Goal: Task Accomplishment & Management: Use online tool/utility

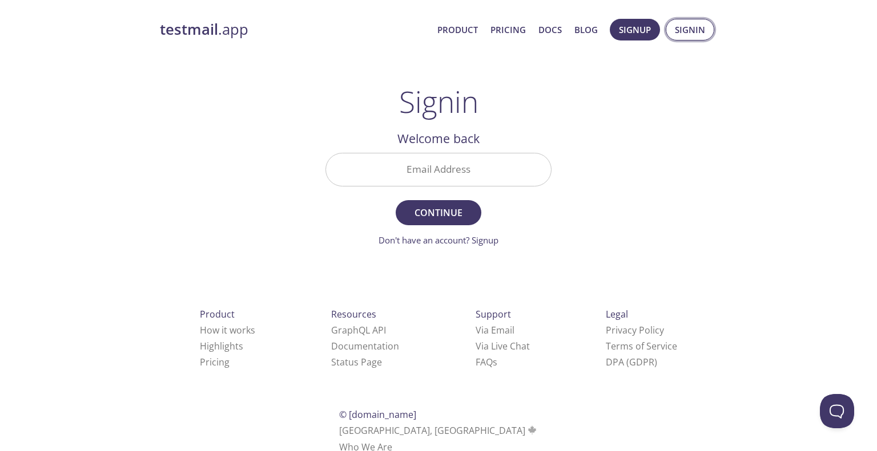
click at [703, 37] on button "Signin" at bounding box center [690, 30] width 49 height 22
click at [459, 174] on input "Email Address" at bounding box center [438, 170] width 225 height 33
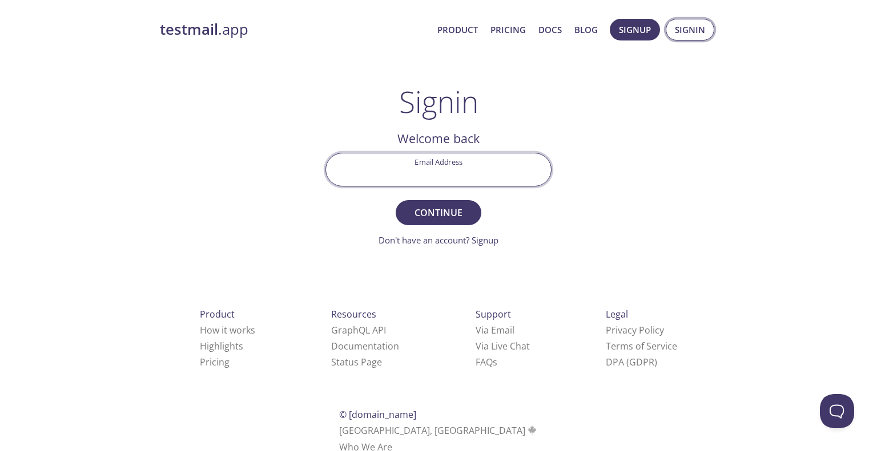
click at [683, 30] on span "Signin" at bounding box center [690, 29] width 30 height 15
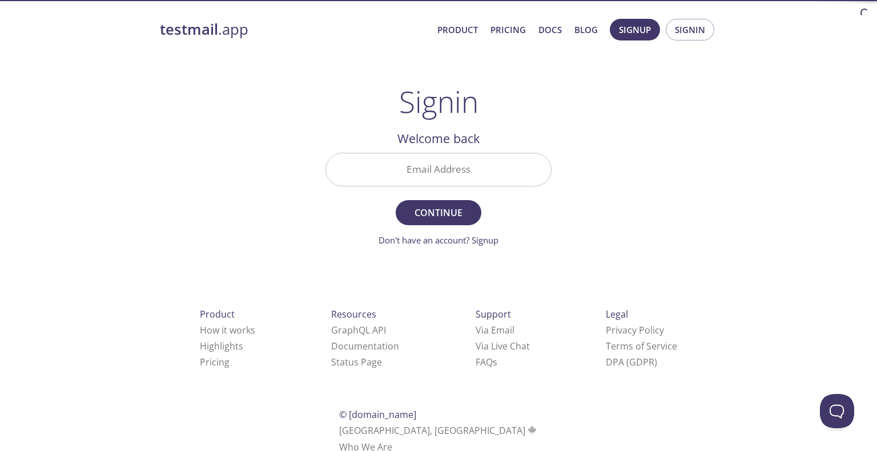
click at [441, 171] on input "Email Address" at bounding box center [438, 170] width 225 height 33
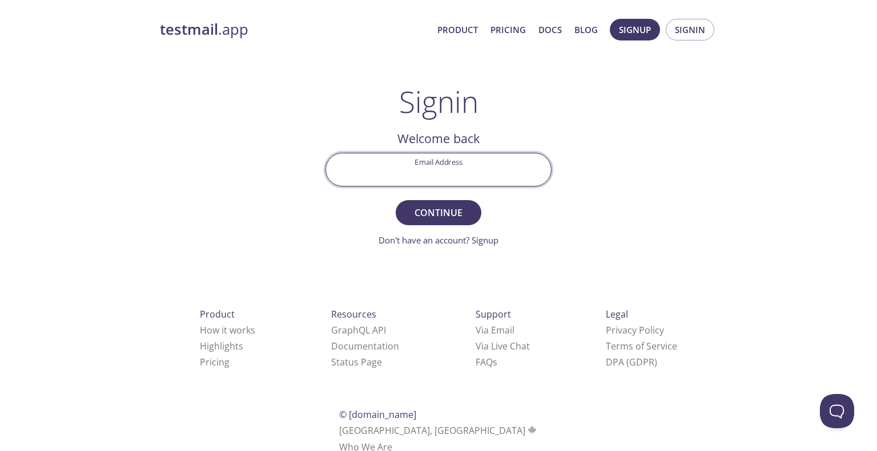
type input "[EMAIL_ADDRESS][DOMAIN_NAME]"
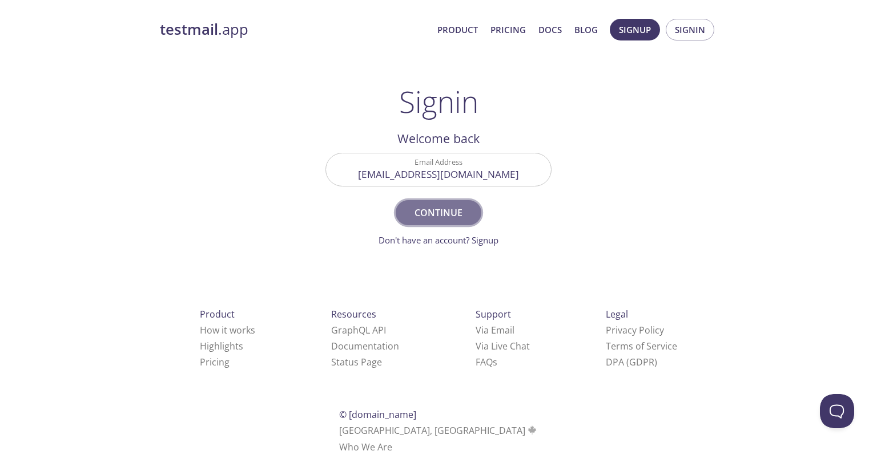
click at [438, 212] on span "Continue" at bounding box center [438, 213] width 61 height 16
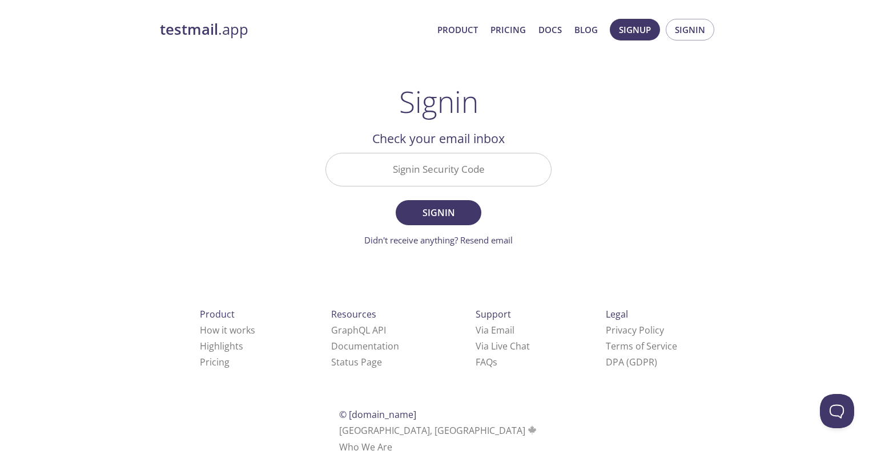
click at [453, 175] on input "Signin Security Code" at bounding box center [438, 170] width 225 height 33
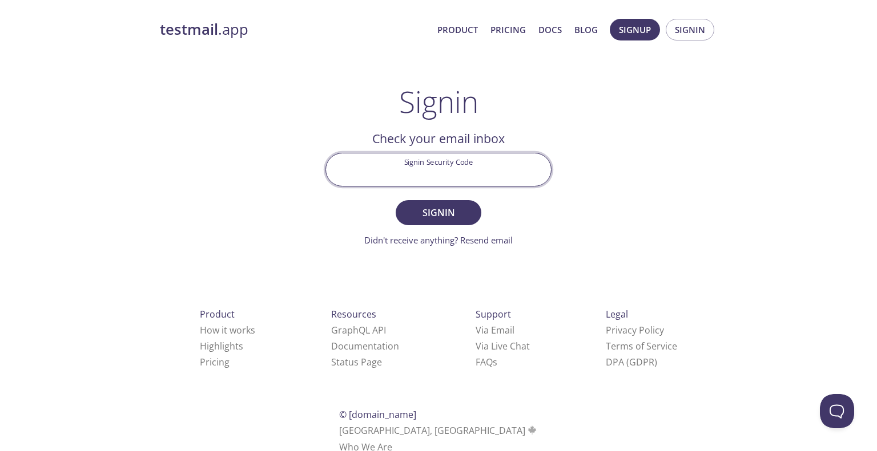
click at [611, 178] on div "testmail .app Product Pricing Docs Blog Signup Signin Signin Welcome back Email…" at bounding box center [438, 249] width 584 height 476
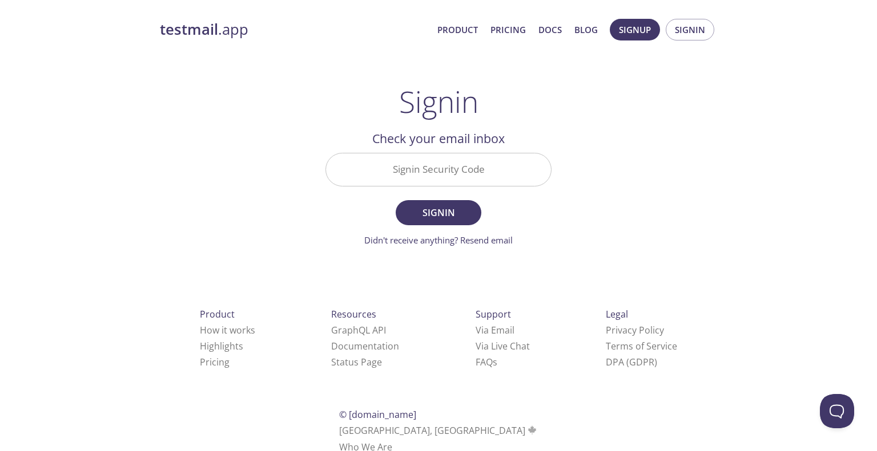
click at [462, 169] on input "Signin Security Code" at bounding box center [438, 170] width 225 height 33
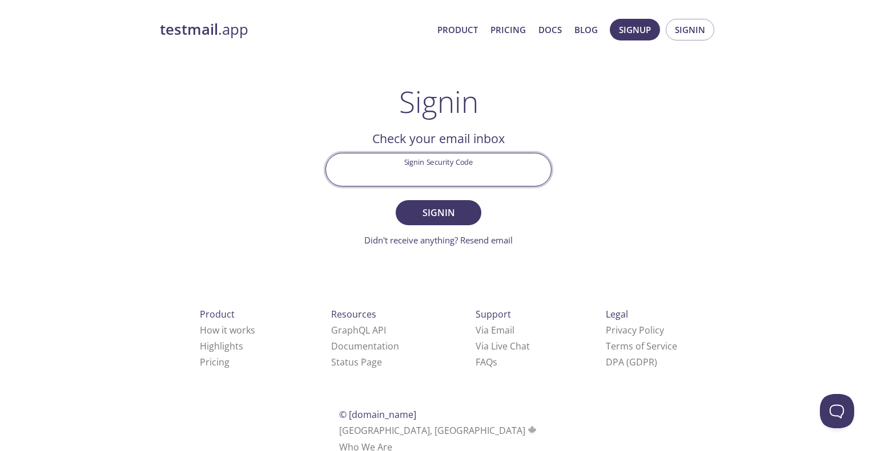
paste input "3646MVB"
type input "3646MVB"
click at [463, 212] on span "Signin" at bounding box center [438, 213] width 61 height 16
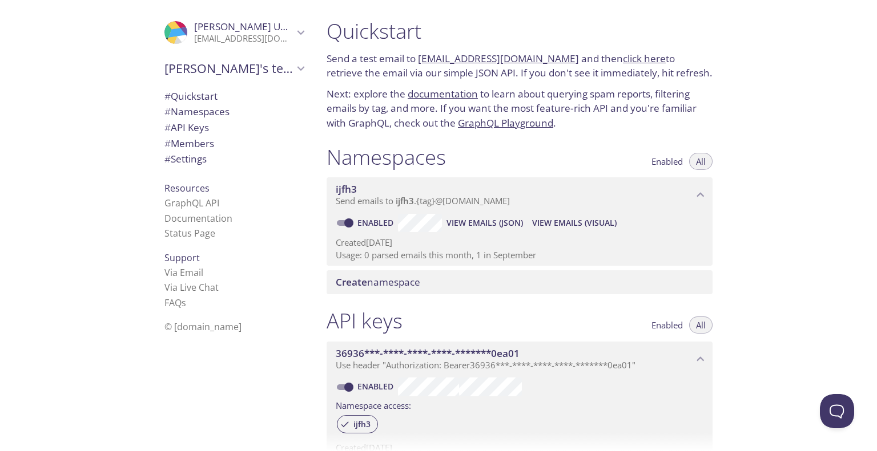
click at [787, 191] on div "Quickstart Send a test email to ijfh3.test@inbox.testmail.app and then click he…" at bounding box center [596, 225] width 559 height 451
click at [498, 221] on span "View Emails (JSON)" at bounding box center [484, 223] width 76 height 14
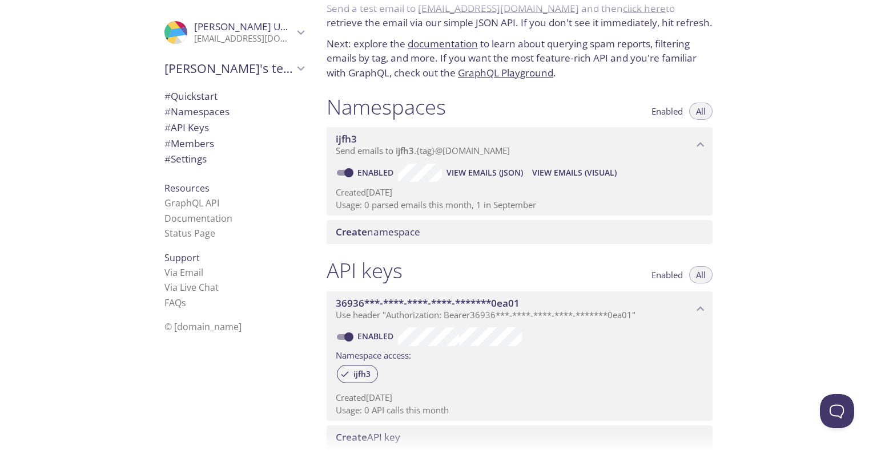
scroll to position [57, 0]
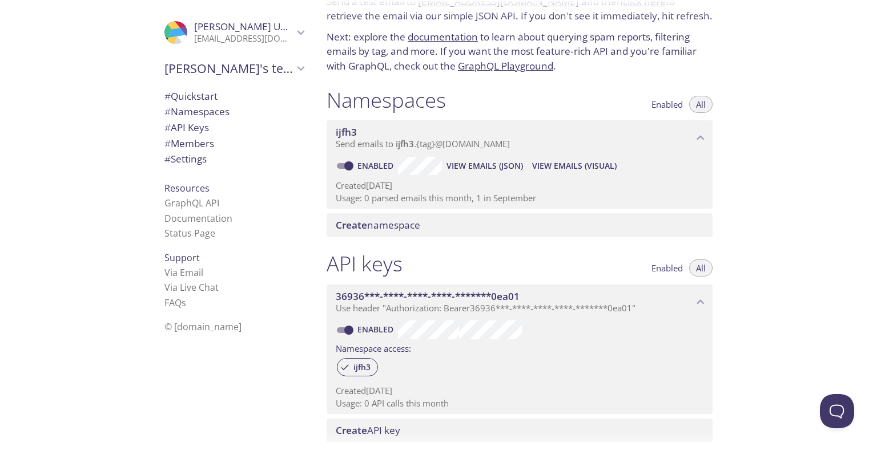
click at [566, 168] on span "View Emails (Visual)" at bounding box center [574, 166] width 84 height 14
click at [559, 170] on span "View Emails (Visual)" at bounding box center [574, 166] width 84 height 14
drag, startPoint x: 397, startPoint y: 145, endPoint x: 743, endPoint y: 212, distance: 351.7
click at [707, 222] on div "Namespaces Enabled All ijfh3 Send emails to ijfh3 . {tag} @inbox.testmail.app E…" at bounding box center [519, 162] width 404 height 164
click at [776, 207] on div "Quickstart Send a test email to ijfh3.test@inbox.testmail.app and then click he…" at bounding box center [596, 225] width 559 height 451
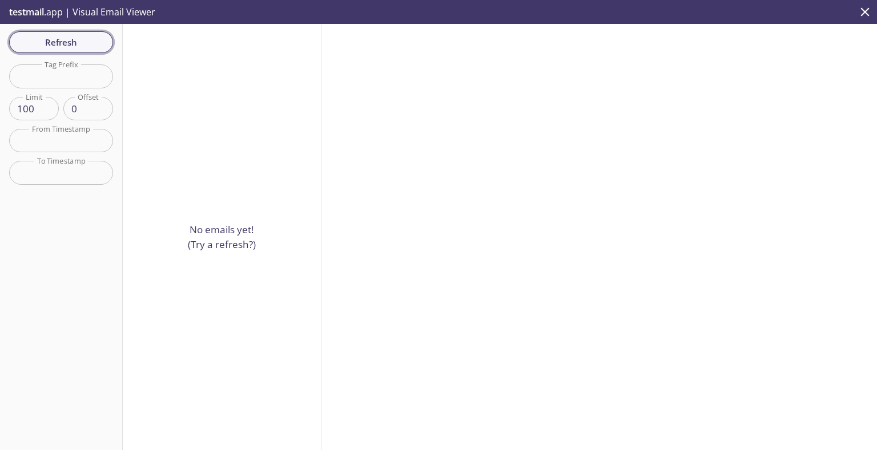
click at [38, 43] on span "Refresh" at bounding box center [61, 42] width 86 height 15
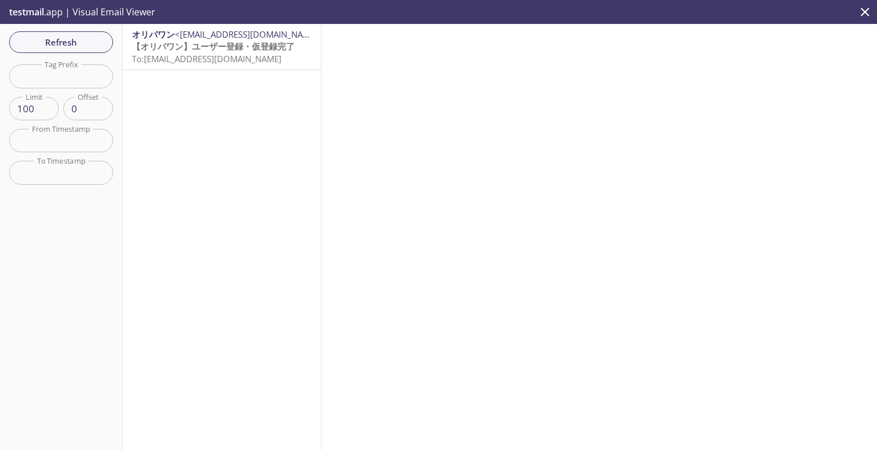
click at [180, 51] on span "【オリパワン】ユーザー登録・仮登録完了" at bounding box center [213, 46] width 163 height 11
